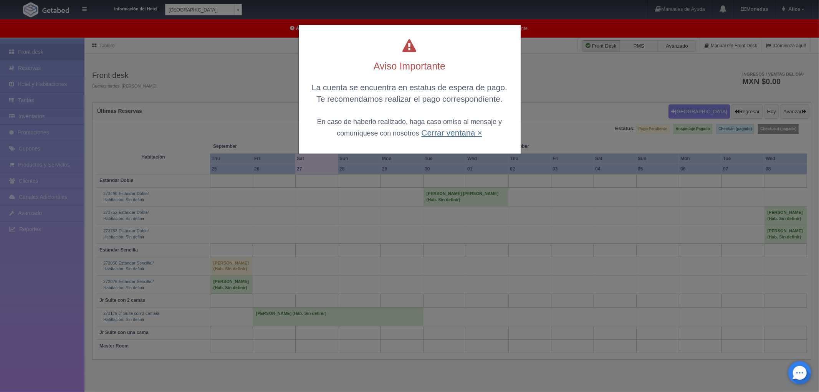
click at [431, 133] on link "Cerrar ventana ×" at bounding box center [451, 132] width 61 height 9
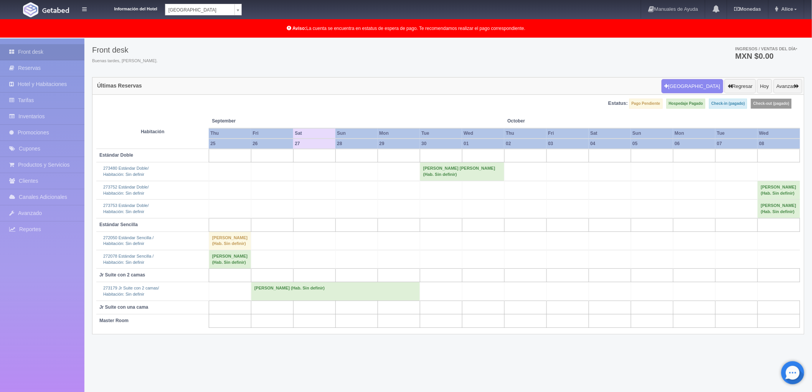
scroll to position [40, 0]
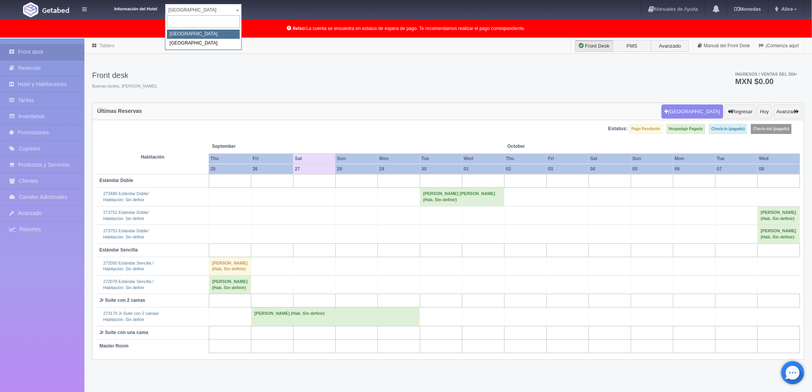
click at [241, 38] on body "Información del Hotel [GEOGRAPHIC_DATA] Campeche [GEOGRAPHIC_DATA] Campeche [GE…" at bounding box center [406, 234] width 812 height 393
select select "375"
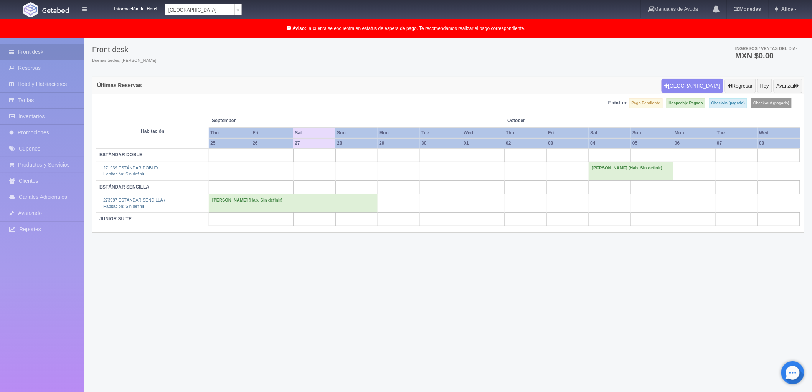
scroll to position [40, 0]
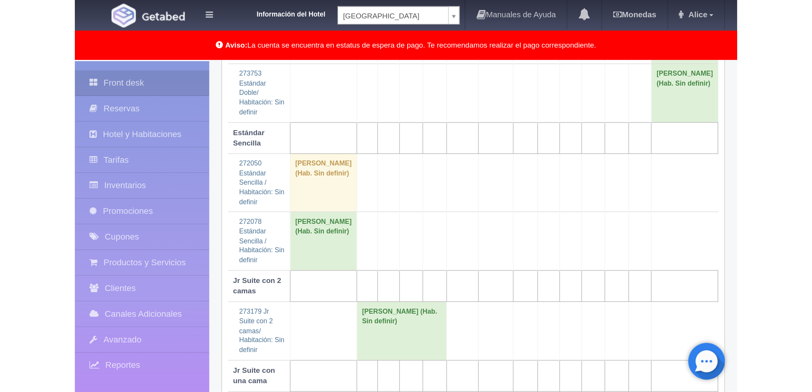
scroll to position [38, 0]
